Goal: Transaction & Acquisition: Purchase product/service

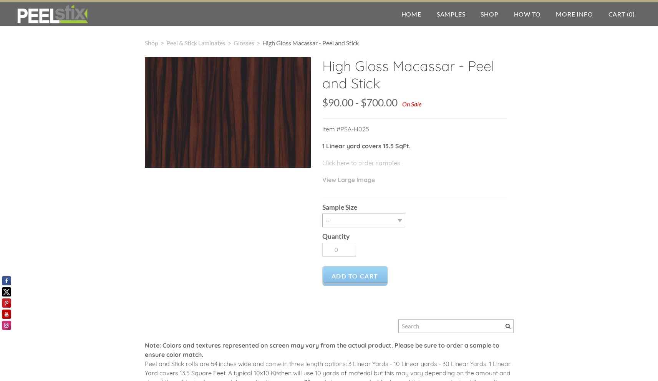
click at [468, 187] on p "View Large Image" at bounding box center [414, 183] width 184 height 17
click at [404, 221] on select "-- 3LY 10LY 30LY Five Sheets of 4'X8' HPL Backed Sheets" at bounding box center [363, 221] width 83 height 14
select select "Five Sheets of 4'X8' HPL Backed Sheets"
click at [322, 214] on select "-- 3LY 10LY 30LY Five Sheets of 4'X8' HPL Backed Sheets" at bounding box center [363, 221] width 83 height 14
type input "1"
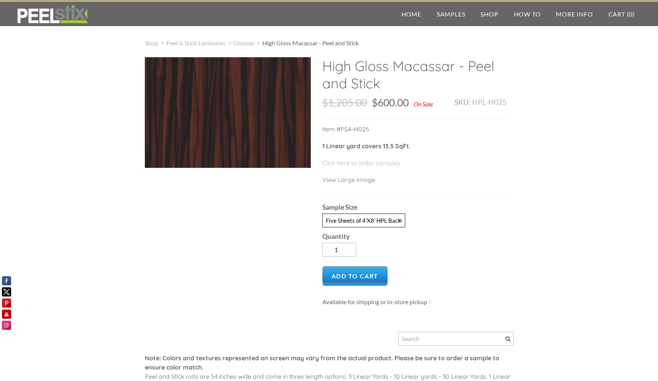
click at [391, 220] on select "-- 3LY 10LY 30LY Five Sheets of 4'X8' HPL Backed Sheets" at bounding box center [363, 221] width 83 height 14
select select "10LY"
click at [322, 214] on select "-- 3LY 10LY 30LY Five Sheets of 4'X8' HPL Backed Sheets" at bounding box center [363, 221] width 83 height 14
click at [463, 242] on div "Quantity 1" at bounding box center [414, 243] width 184 height 33
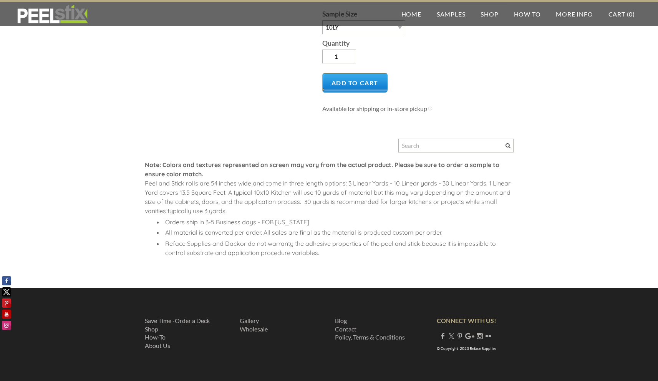
scroll to position [193, 0]
